Goal: Task Accomplishment & Management: Use online tool/utility

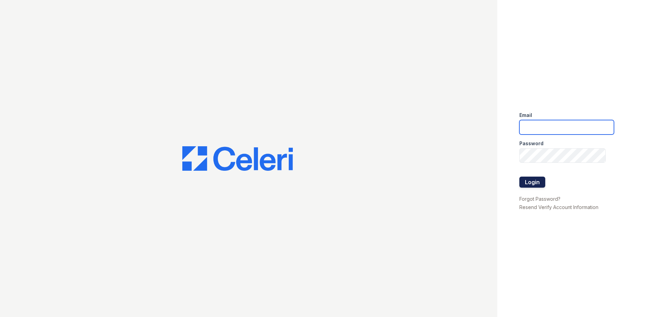
type input "[EMAIL_ADDRESS][PERSON_NAME][DOMAIN_NAME]"
click at [539, 180] on button "Login" at bounding box center [532, 182] width 26 height 11
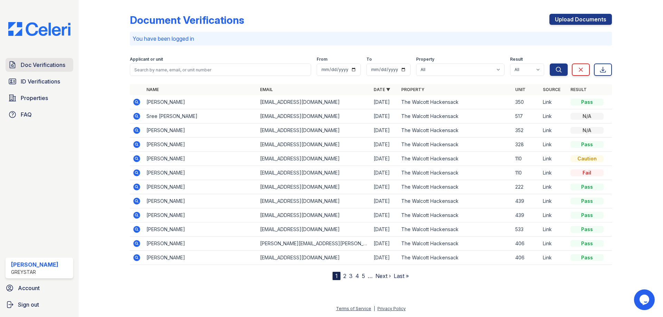
click at [39, 63] on span "Doc Verifications" at bounding box center [43, 65] width 45 height 8
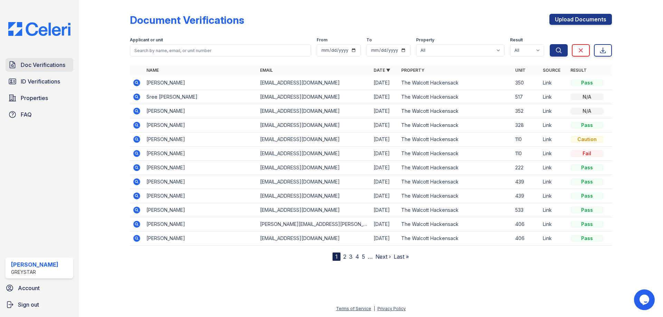
click at [52, 60] on link "Doc Verifications" at bounding box center [40, 65] width 68 height 14
